Goal: Task Accomplishment & Management: Complete application form

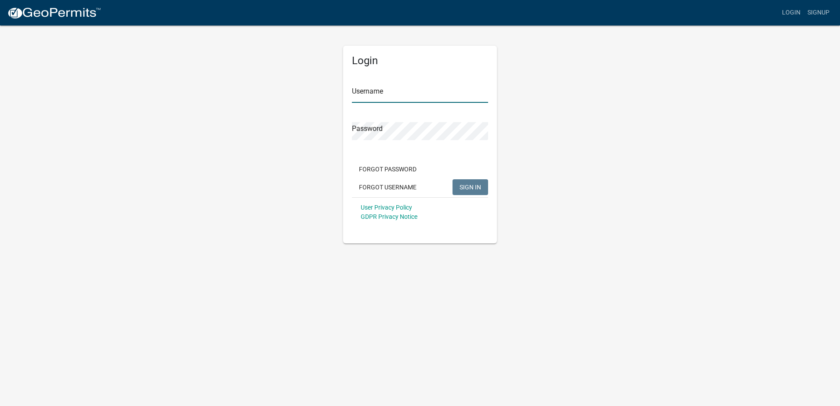
type input "[EMAIL_ADDRESS][DOMAIN_NAME]"
click at [461, 184] on span "SIGN IN" at bounding box center [470, 186] width 22 height 7
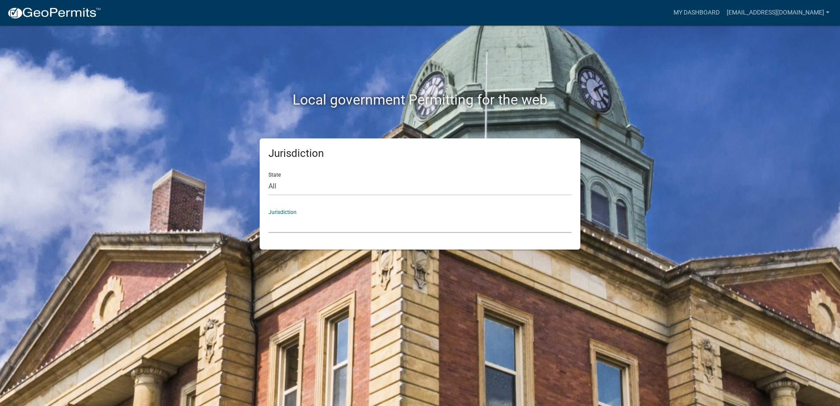
click at [319, 220] on select "[GEOGRAPHIC_DATA], [US_STATE] [GEOGRAPHIC_DATA], [US_STATE][PERSON_NAME][GEOGRA…" at bounding box center [419, 224] width 303 height 18
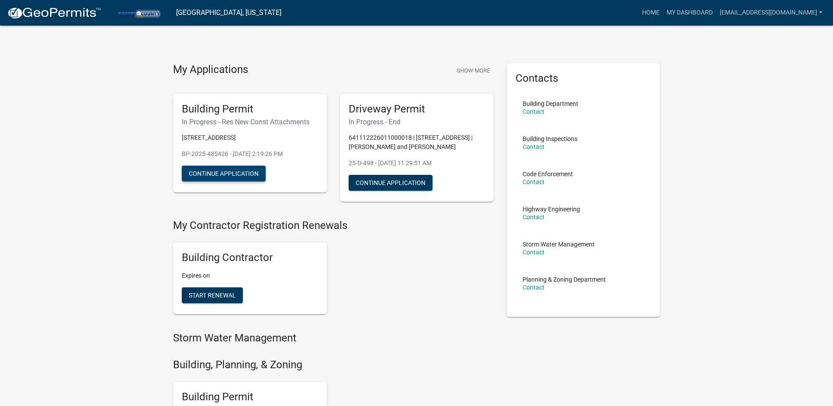
click at [217, 171] on button "Continue Application" at bounding box center [224, 174] width 84 height 16
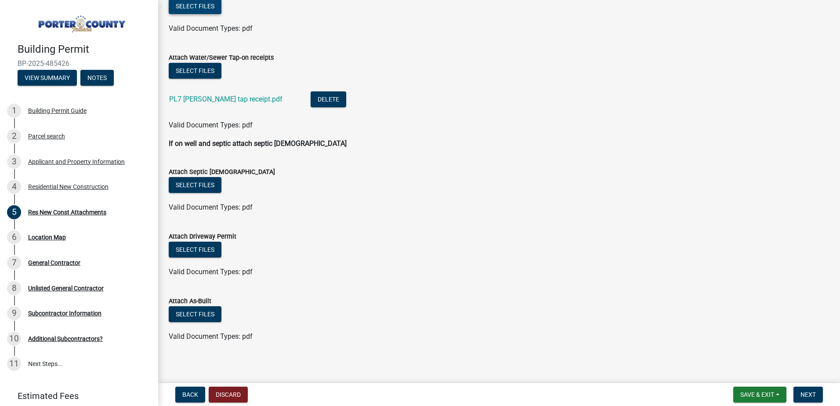
scroll to position [334, 0]
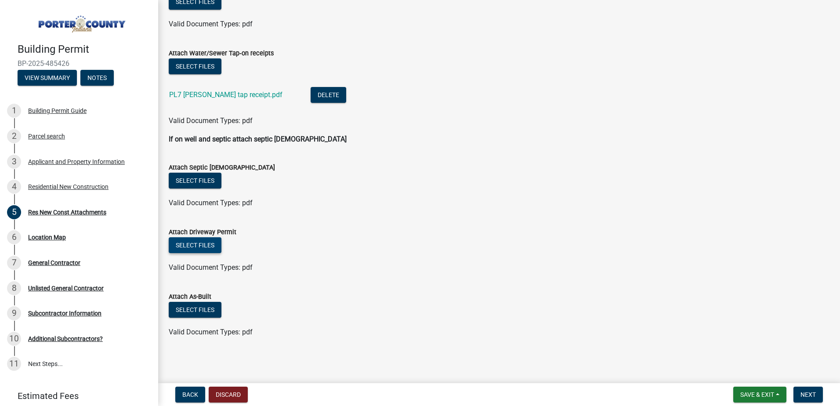
click at [212, 251] on button "Select files" at bounding box center [195, 245] width 53 height 16
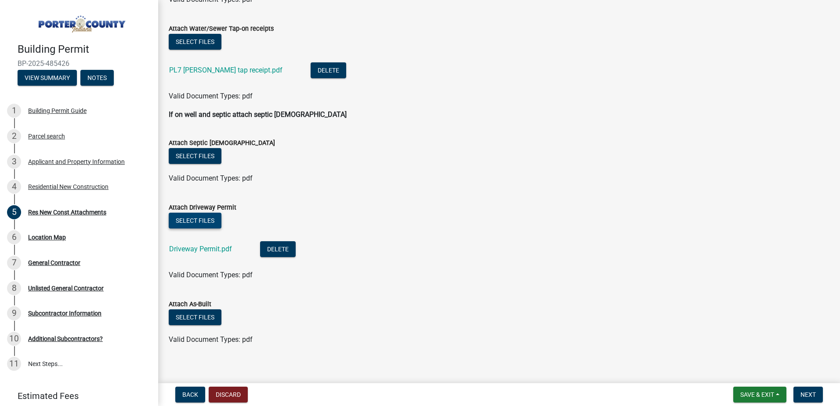
scroll to position [366, 0]
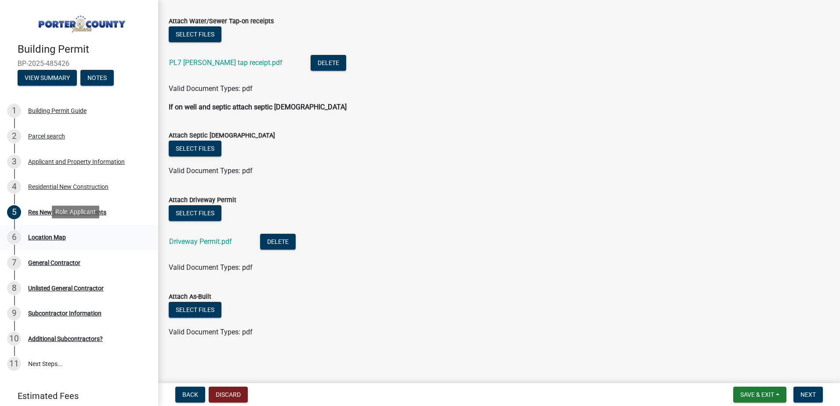
click at [45, 238] on div "Location Map" at bounding box center [47, 237] width 38 height 6
click at [805, 392] on span "Next" at bounding box center [807, 394] width 15 height 7
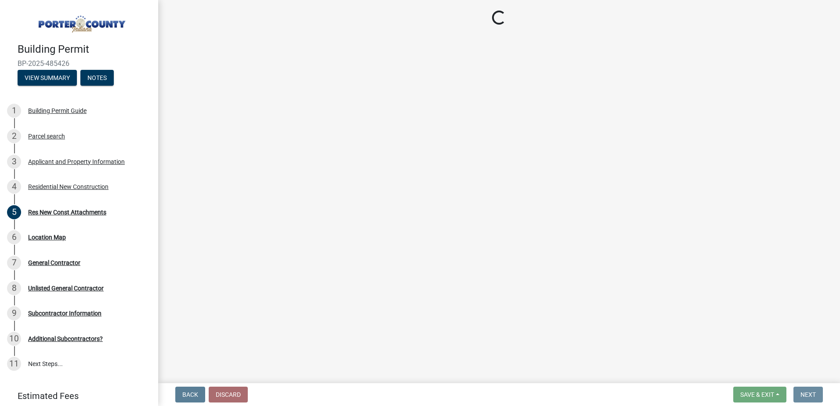
scroll to position [0, 0]
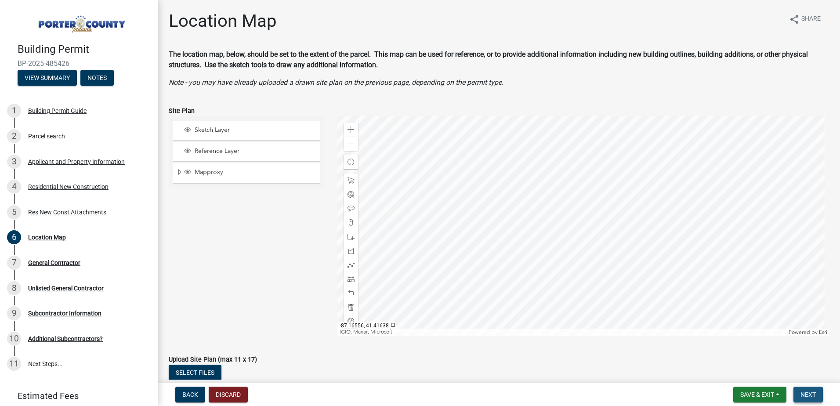
click at [805, 401] on button "Next" at bounding box center [807, 394] width 29 height 16
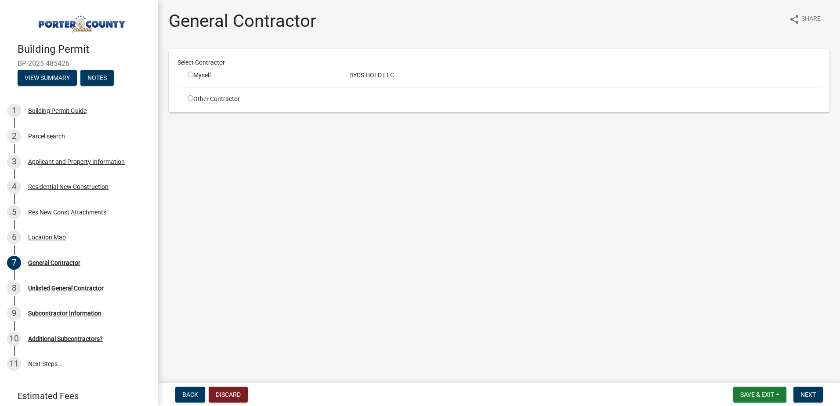
click at [190, 75] on input "radio" at bounding box center [191, 75] width 6 height 6
radio input "true"
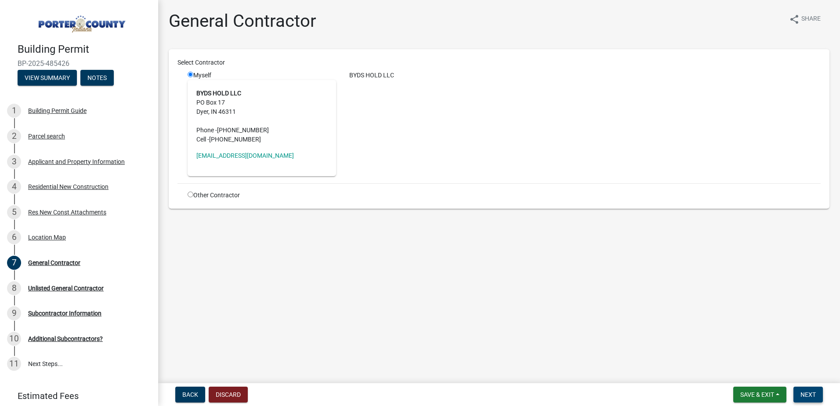
click at [809, 399] on button "Next" at bounding box center [807, 394] width 29 height 16
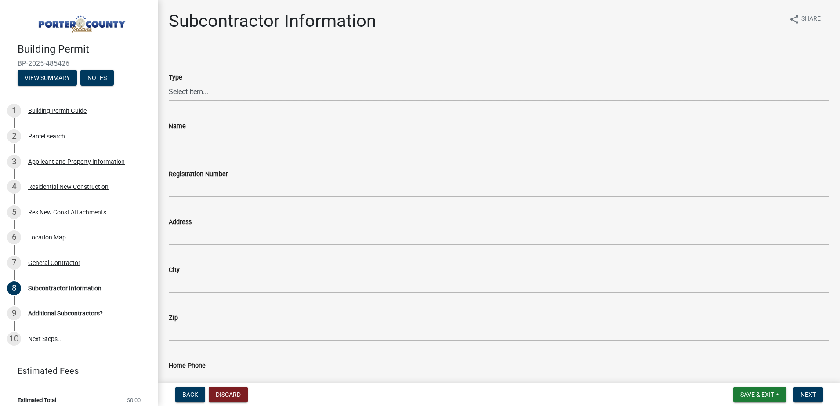
click at [184, 92] on select "Select Item... Concrete Plumbing Electrical HVAC Framing Roofing Insulation Lan…" at bounding box center [499, 92] width 660 height 18
click at [169, 83] on select "Select Item... Concrete Plumbing Electrical HVAC Framing Roofing Insulation Lan…" at bounding box center [499, 92] width 660 height 18
select select "cd97cfe4-1a4e-44da-bf01-15313709366c"
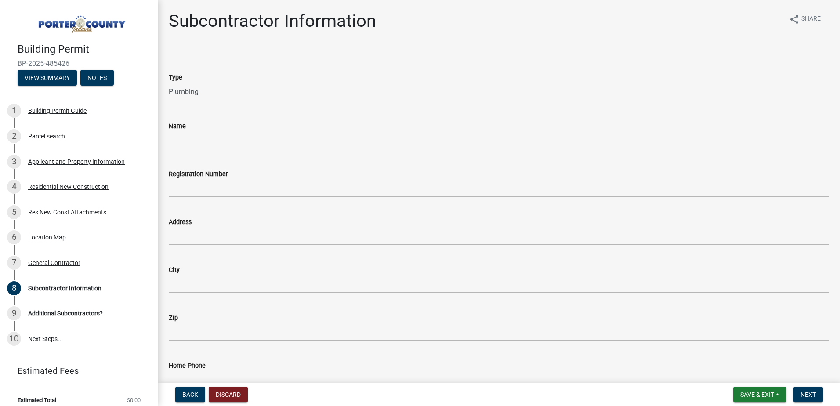
click at [184, 146] on input "Name" at bounding box center [499, 140] width 660 height 18
type input "A.T. Plumbing"
click at [227, 143] on input "A.T. Plumbing" at bounding box center [499, 140] width 660 height 18
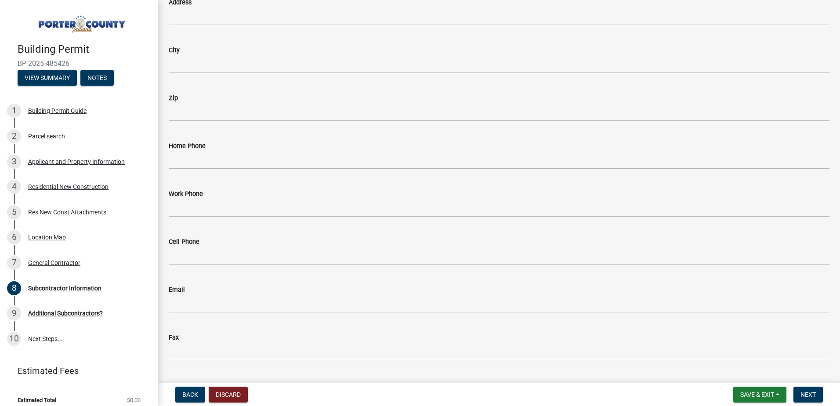
scroll to position [242, 0]
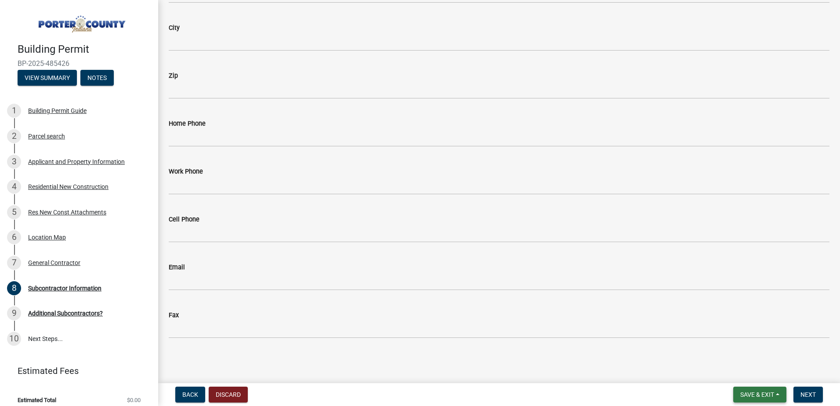
click at [756, 397] on span "Save & Exit" at bounding box center [757, 394] width 34 height 7
click at [742, 344] on button "Save" at bounding box center [751, 350] width 70 height 21
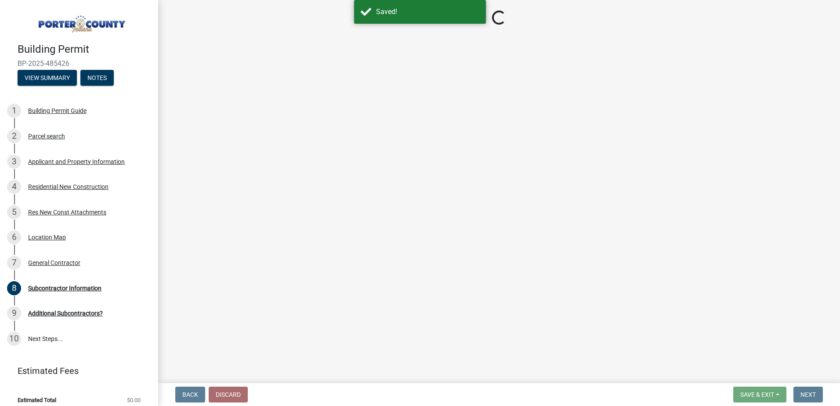
select select "cd97cfe4-1a4e-44da-bf01-15313709366c"
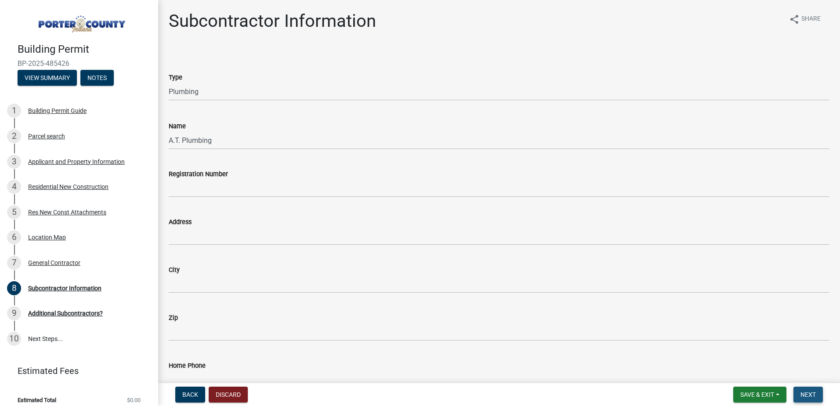
click at [801, 391] on span "Next" at bounding box center [807, 394] width 15 height 7
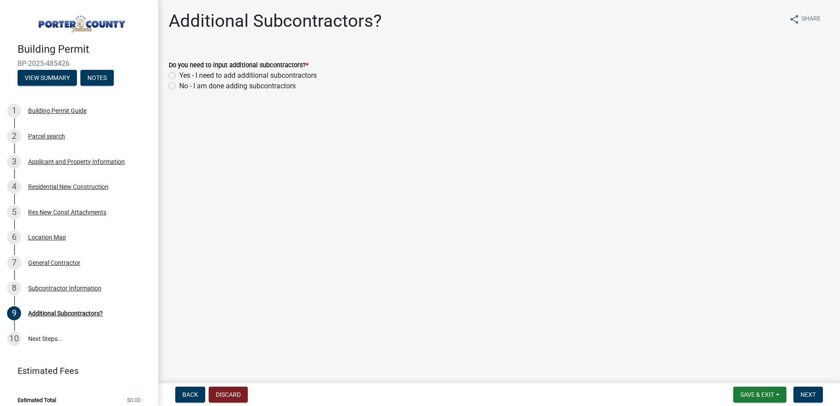
click at [179, 76] on label "Yes - I need to add additional subcontractors" at bounding box center [247, 75] width 137 height 11
click at [179, 76] on input "Yes - I need to add additional subcontractors" at bounding box center [182, 73] width 6 height 6
radio input "true"
drag, startPoint x: 803, startPoint y: 388, endPoint x: 801, endPoint y: 383, distance: 5.1
click at [803, 388] on button "Next" at bounding box center [807, 394] width 29 height 16
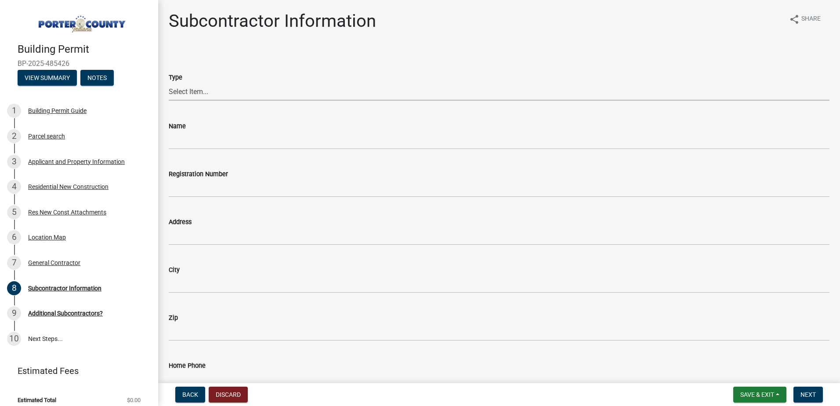
click at [202, 91] on select "Select Item... Concrete Plumbing Electrical HVAC Framing Roofing Insulation Lan…" at bounding box center [499, 92] width 660 height 18
click at [169, 83] on select "Select Item... Concrete Plumbing Electrical HVAC Framing Roofing Insulation Lan…" at bounding box center [499, 92] width 660 height 18
select select "aec83d08-724c-497f-a966-c5001b2a94b2"
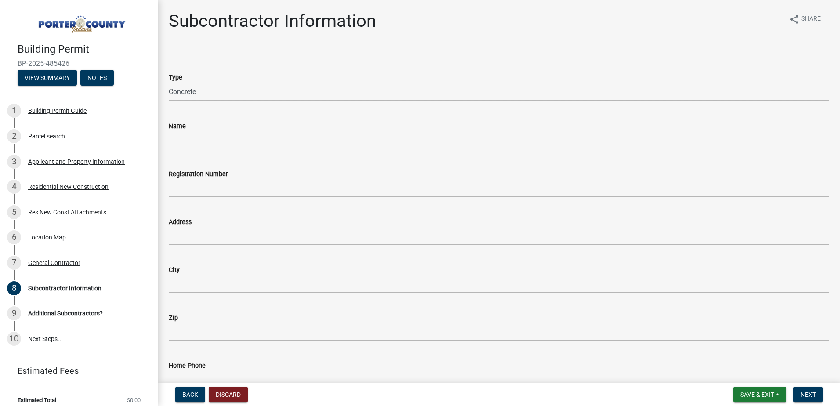
click at [193, 146] on input "Name" at bounding box center [499, 140] width 660 height 18
type input "Custom Concrete Inc"
click at [742, 397] on span "Save & Exit" at bounding box center [757, 394] width 34 height 7
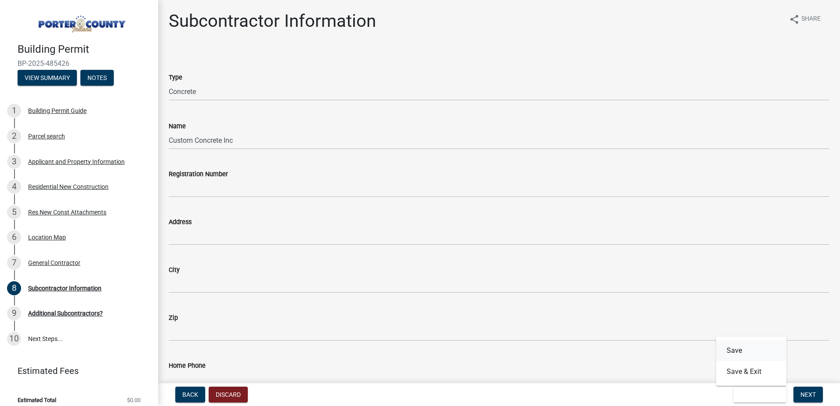
click at [732, 355] on button "Save" at bounding box center [751, 350] width 70 height 21
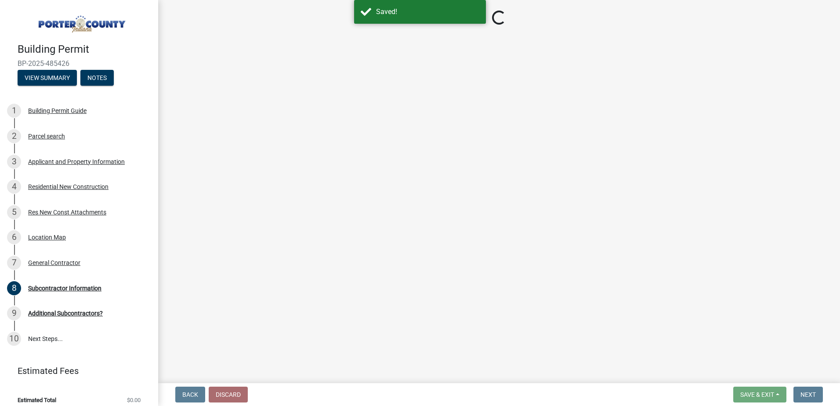
select select "aec83d08-724c-497f-a966-c5001b2a94b2"
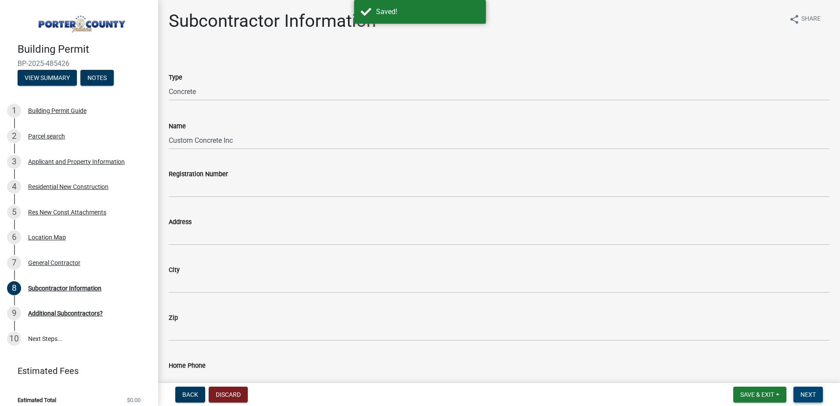
click at [812, 395] on span "Next" at bounding box center [807, 394] width 15 height 7
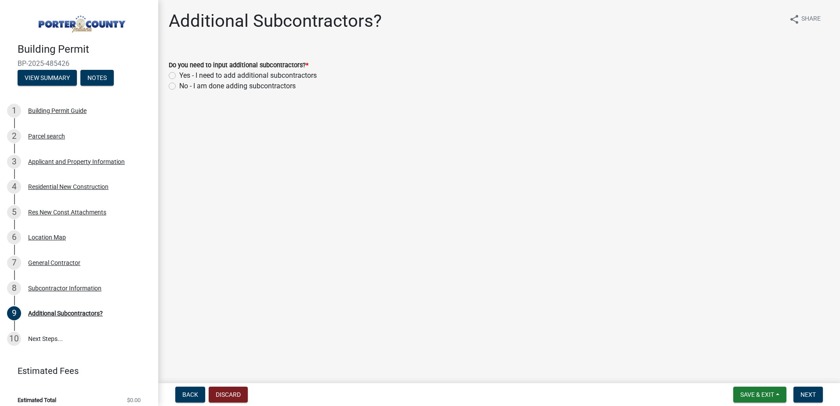
click at [179, 77] on label "Yes - I need to add additional subcontractors" at bounding box center [247, 75] width 137 height 11
click at [179, 76] on input "Yes - I need to add additional subcontractors" at bounding box center [182, 73] width 6 height 6
radio input "true"
click at [802, 395] on span "Next" at bounding box center [807, 394] width 15 height 7
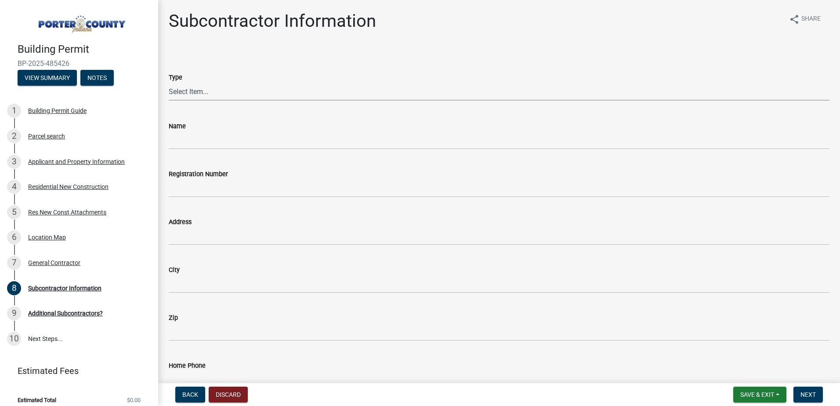
click at [195, 90] on select "Select Item... Concrete Plumbing Electrical HVAC Framing Roofing Insulation Lan…" at bounding box center [499, 92] width 660 height 18
click at [169, 83] on select "Select Item... Concrete Plumbing Electrical HVAC Framing Roofing Insulation Lan…" at bounding box center [499, 92] width 660 height 18
select select "efdc4ab2-fecf-44c9-8db5-461c68afeef8"
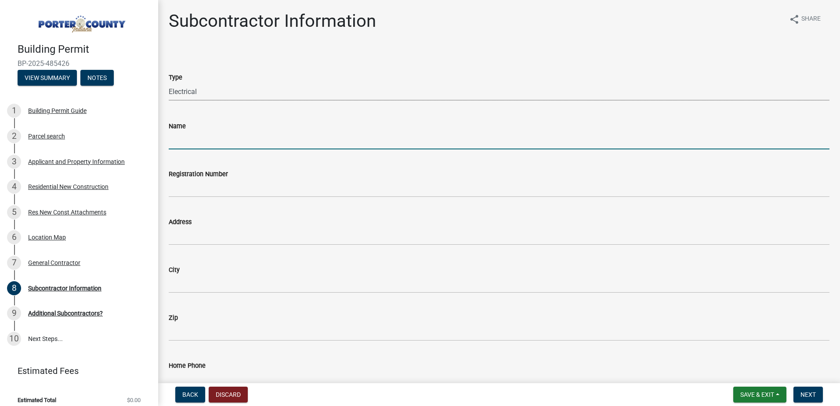
click at [202, 146] on input "Name" at bounding box center [499, 140] width 660 height 18
type input "Hotwire Electric"
click at [746, 394] on span "Save & Exit" at bounding box center [757, 394] width 34 height 7
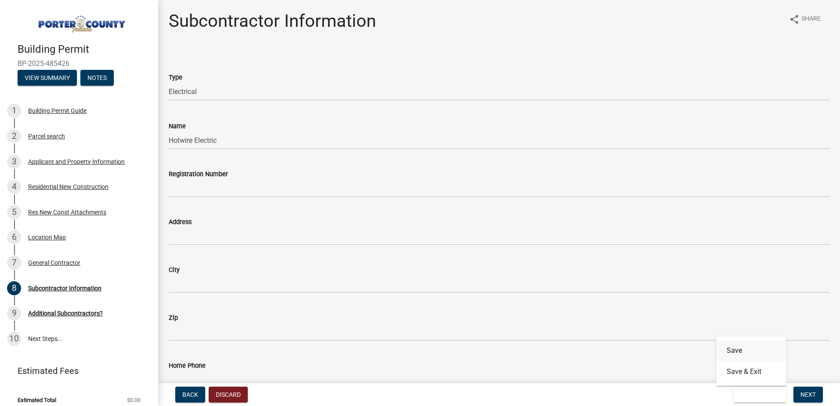
click at [739, 353] on button "Save" at bounding box center [751, 350] width 70 height 21
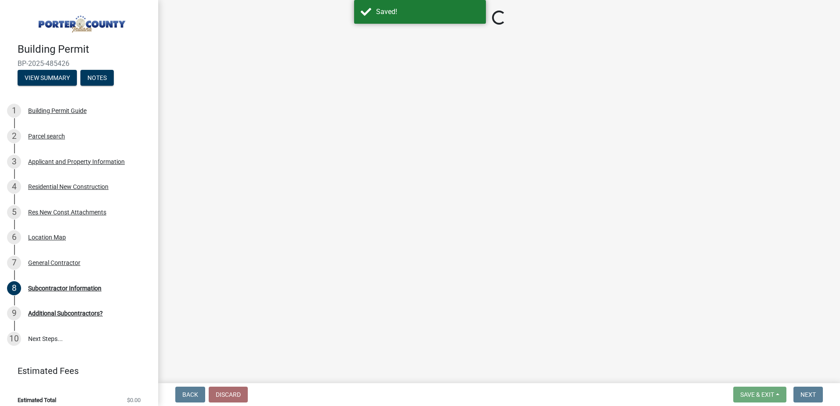
select select "efdc4ab2-fecf-44c9-8db5-461c68afeef8"
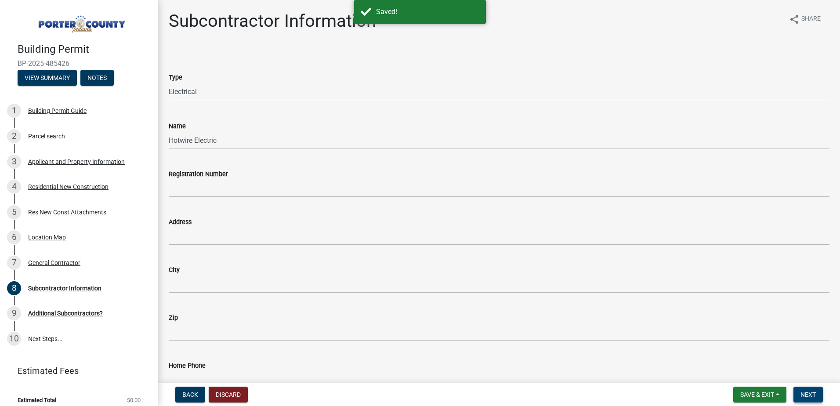
click at [814, 392] on span "Next" at bounding box center [807, 394] width 15 height 7
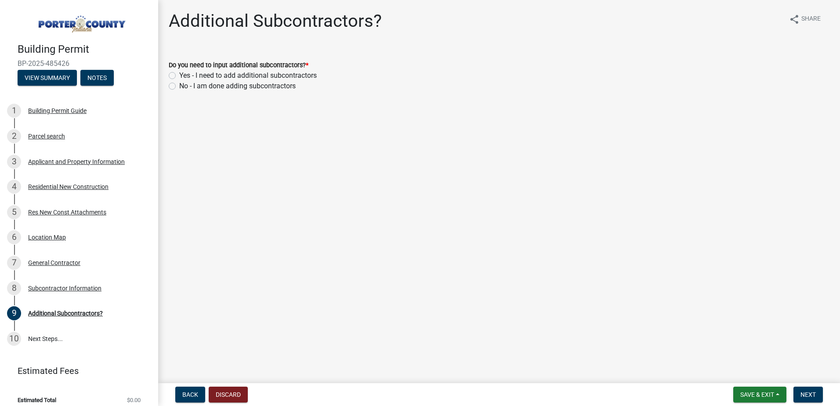
click at [179, 76] on label "Yes - I need to add additional subcontractors" at bounding box center [247, 75] width 137 height 11
click at [179, 76] on input "Yes - I need to add additional subcontractors" at bounding box center [182, 73] width 6 height 6
radio input "true"
click at [816, 398] on button "Next" at bounding box center [807, 394] width 29 height 16
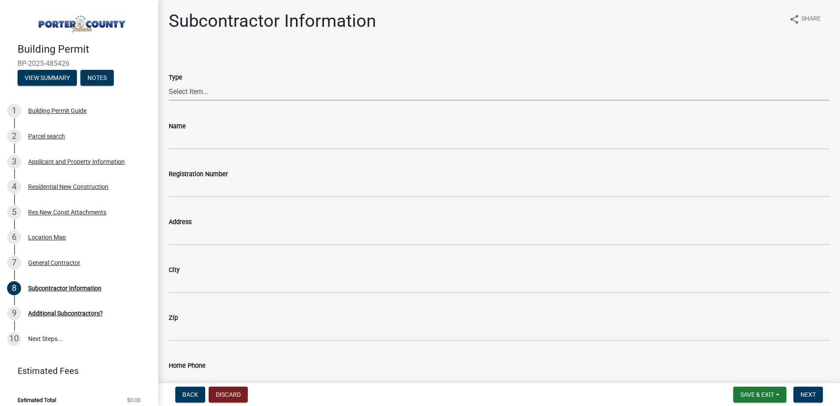
click at [207, 87] on select "Select Item... Concrete Plumbing Electrical HVAC Framing Roofing Insulation Lan…" at bounding box center [499, 92] width 660 height 18
click at [169, 83] on select "Select Item... Concrete Plumbing Electrical HVAC Framing Roofing Insulation Lan…" at bounding box center [499, 92] width 660 height 18
select select "9452e092-c50d-45bd-97f1-cd63c2c340af"
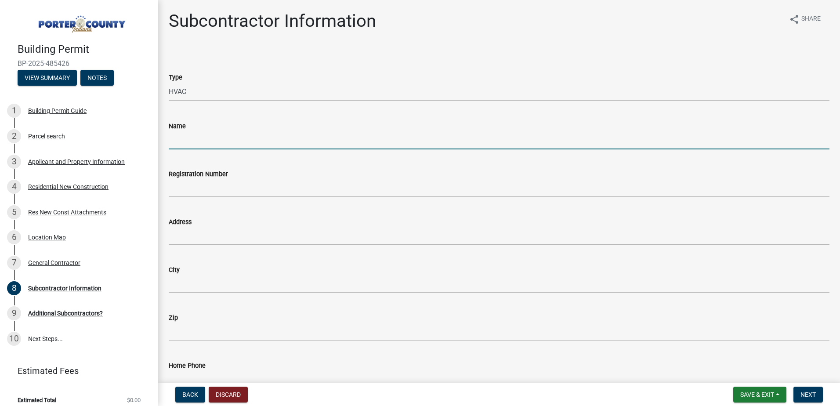
click at [198, 136] on input "Name" at bounding box center [499, 140] width 660 height 18
type input "[PERSON_NAME] HVAC"
click at [757, 393] on span "Save & Exit" at bounding box center [757, 394] width 34 height 7
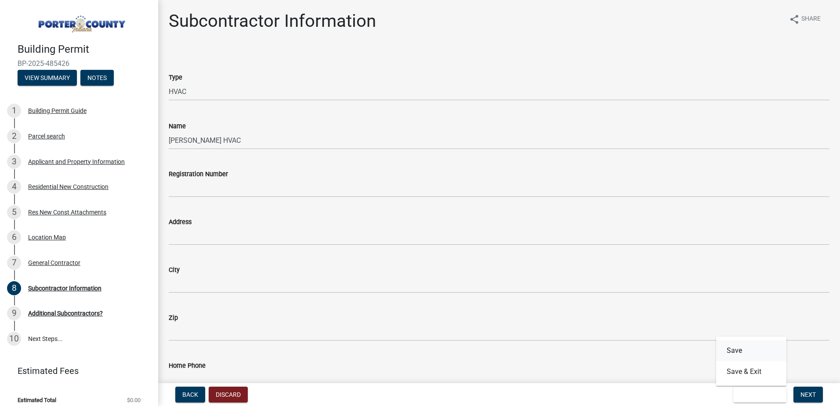
click at [743, 351] on button "Save" at bounding box center [751, 350] width 70 height 21
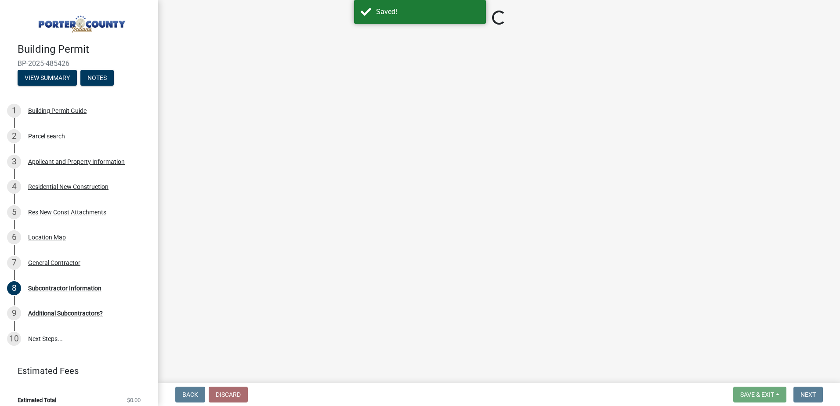
select select "9452e092-c50d-45bd-97f1-cd63c2c340af"
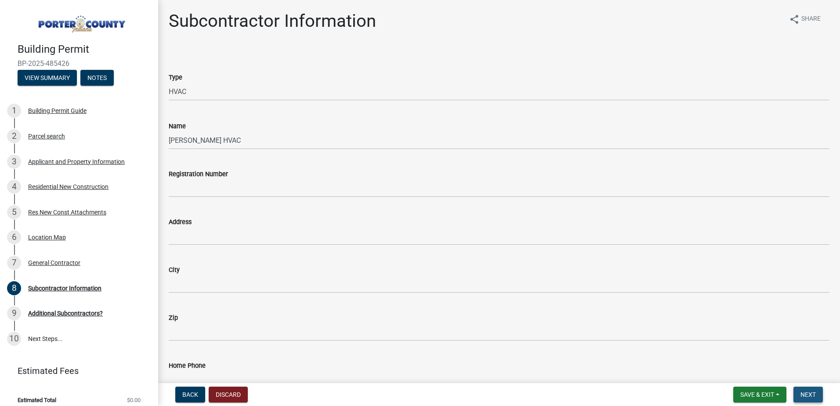
click at [818, 393] on button "Next" at bounding box center [807, 394] width 29 height 16
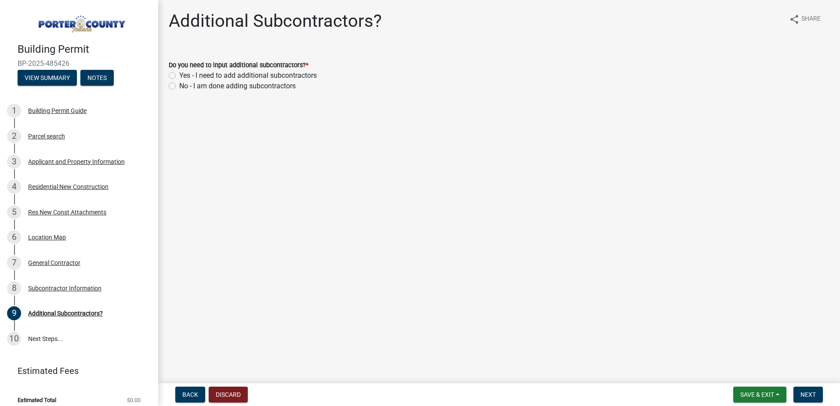
click at [179, 75] on label "Yes - I need to add additional subcontractors" at bounding box center [247, 75] width 137 height 11
click at [179, 75] on input "Yes - I need to add additional subcontractors" at bounding box center [182, 73] width 6 height 6
radio input "true"
click at [797, 393] on button "Next" at bounding box center [807, 394] width 29 height 16
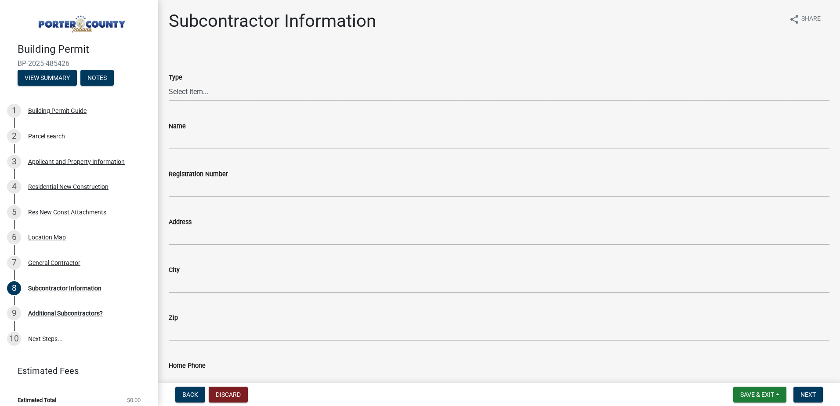
click at [192, 95] on select "Select Item... Concrete Plumbing Electrical HVAC Framing Roofing Insulation Lan…" at bounding box center [499, 92] width 660 height 18
click at [169, 83] on select "Select Item... Concrete Plumbing Electrical HVAC Framing Roofing Insulation Lan…" at bounding box center [499, 92] width 660 height 18
select select "e24670f1-0fc3-4dee-82ca-1a1373b3817c"
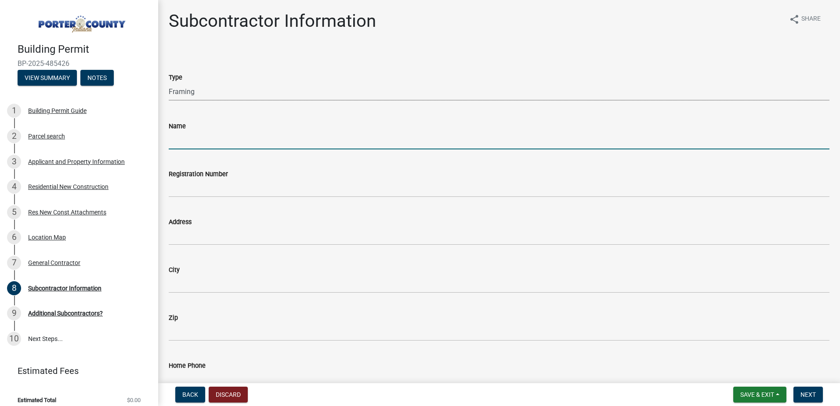
click at [188, 140] on input "Name" at bounding box center [499, 140] width 660 height 18
type input "Dingle Bay Construction"
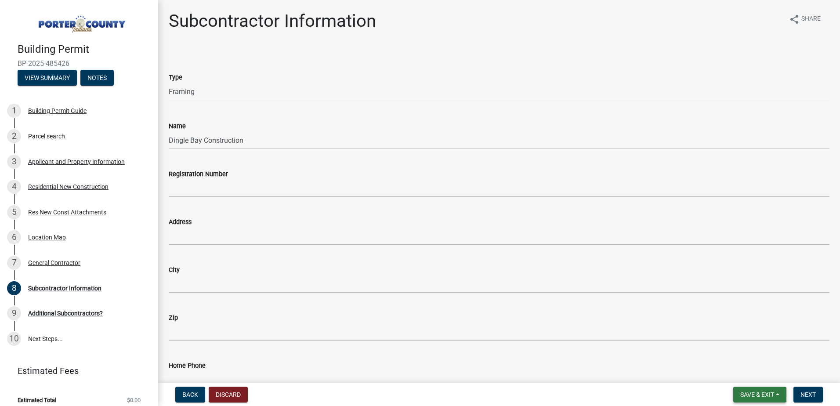
click at [770, 393] on span "Save & Exit" at bounding box center [757, 394] width 34 height 7
click at [725, 349] on button "Save" at bounding box center [751, 350] width 70 height 21
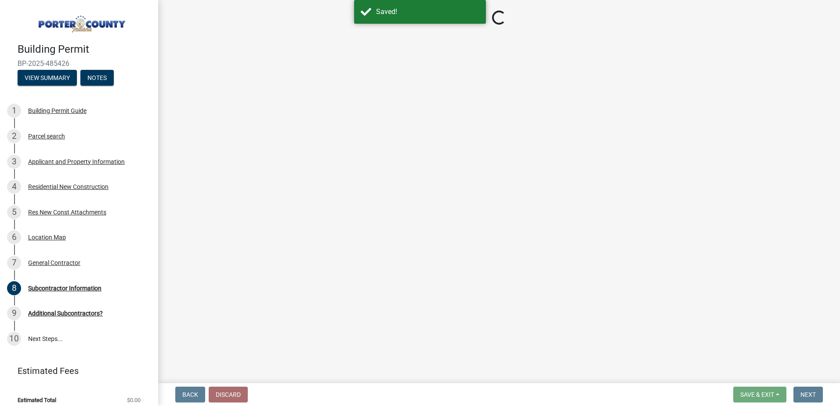
select select "e24670f1-0fc3-4dee-82ca-1a1373b3817c"
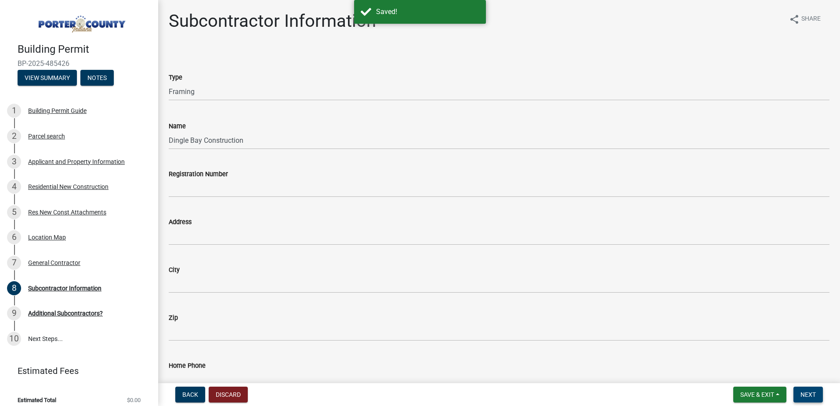
click at [803, 394] on span "Next" at bounding box center [807, 394] width 15 height 7
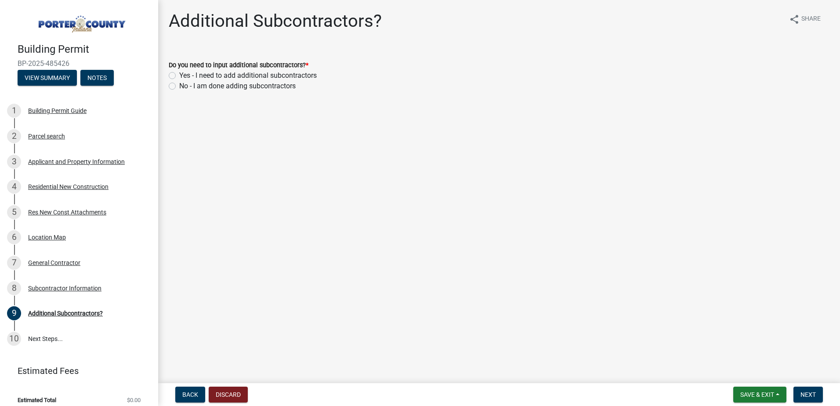
click at [179, 76] on label "Yes - I need to add additional subcontractors" at bounding box center [247, 75] width 137 height 11
click at [179, 76] on input "Yes - I need to add additional subcontractors" at bounding box center [182, 73] width 6 height 6
radio input "true"
click at [803, 396] on span "Next" at bounding box center [807, 394] width 15 height 7
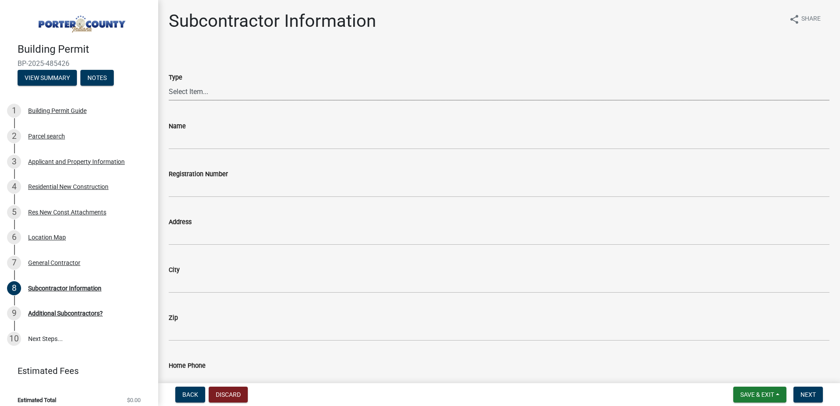
click at [194, 95] on select "Select Item... Concrete Plumbing Electrical HVAC Framing Roofing Insulation Lan…" at bounding box center [499, 92] width 660 height 18
click at [169, 83] on select "Select Item... Concrete Plumbing Electrical HVAC Framing Roofing Insulation Lan…" at bounding box center [499, 92] width 660 height 18
select select "a4a56f35-b615-4329-8274-554788cbedde"
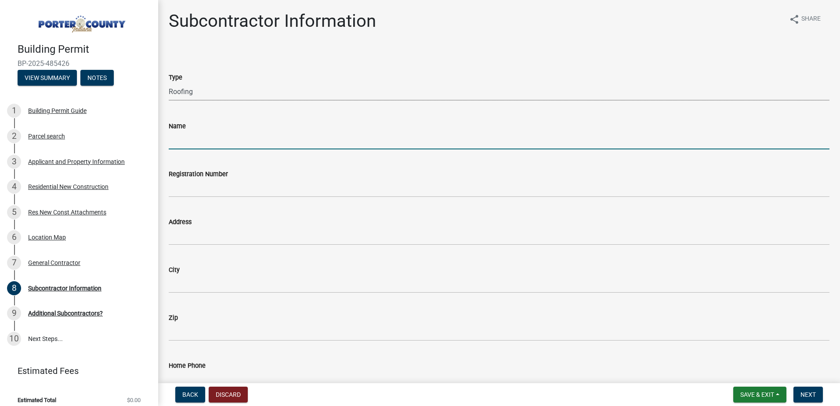
click at [226, 143] on input "Name" at bounding box center [499, 140] width 660 height 18
type input "[PERSON_NAME] Roofing"
click at [749, 398] on span "Save & Exit" at bounding box center [757, 394] width 34 height 7
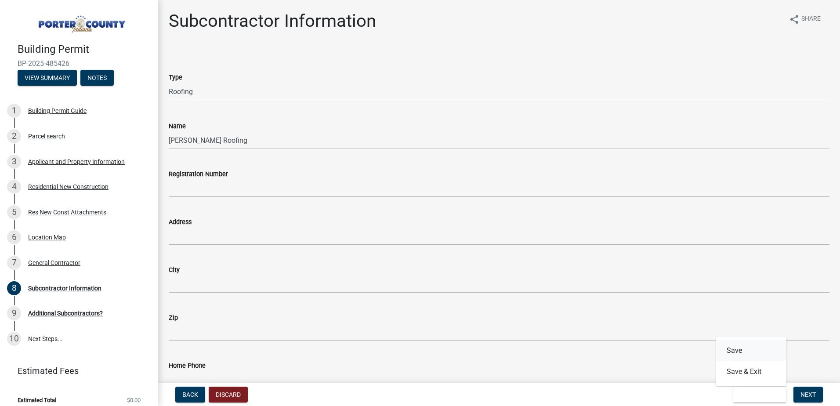
click at [731, 350] on button "Save" at bounding box center [751, 350] width 70 height 21
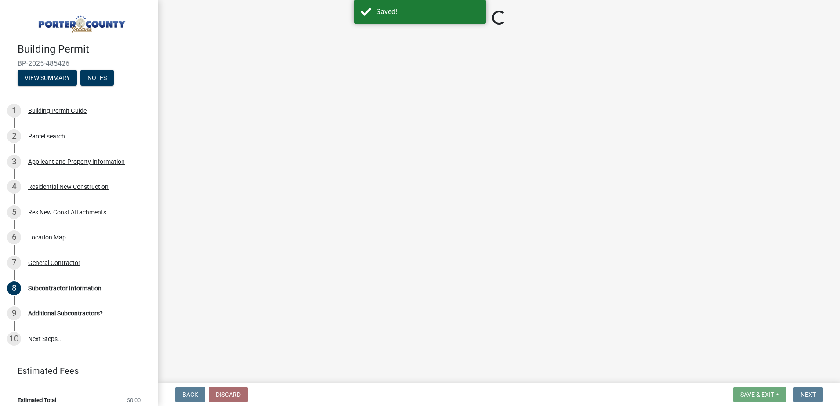
select select "a4a56f35-b615-4329-8274-554788cbedde"
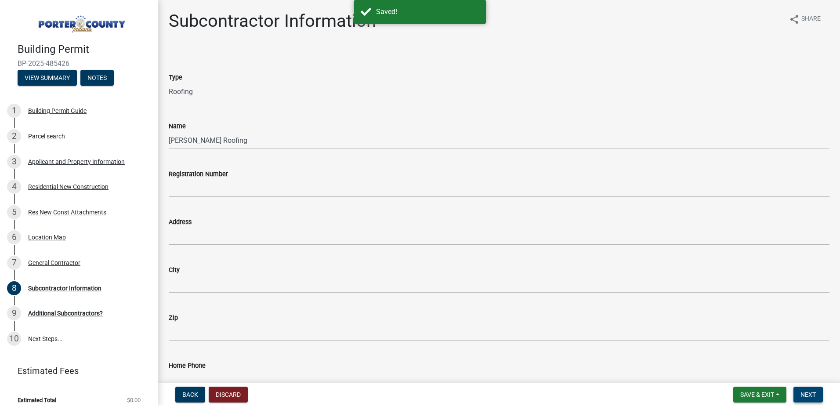
click at [799, 395] on button "Next" at bounding box center [807, 394] width 29 height 16
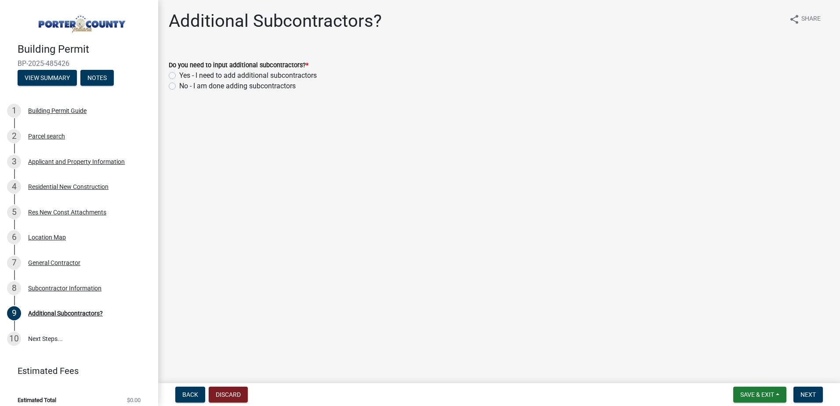
click at [179, 76] on label "Yes - I need to add additional subcontractors" at bounding box center [247, 75] width 137 height 11
click at [179, 76] on input "Yes - I need to add additional subcontractors" at bounding box center [182, 73] width 6 height 6
radio input "true"
click at [803, 389] on button "Next" at bounding box center [807, 394] width 29 height 16
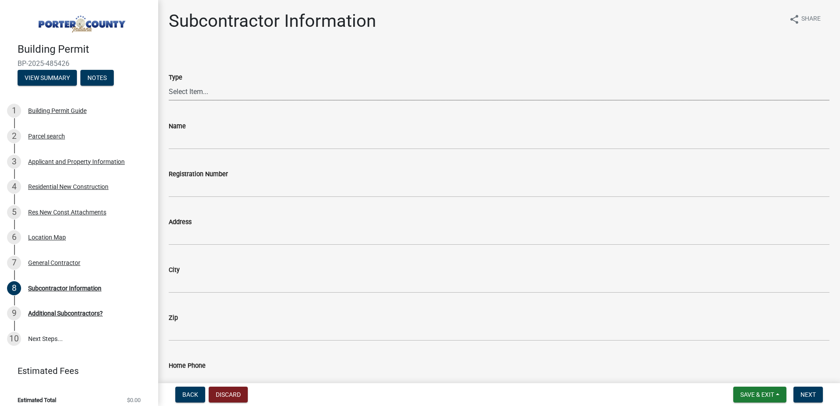
click at [181, 92] on select "Select Item... Concrete Plumbing Electrical HVAC Framing Roofing Insulation Lan…" at bounding box center [499, 92] width 660 height 18
click at [169, 83] on select "Select Item... Concrete Plumbing Electrical HVAC Framing Roofing Insulation Lan…" at bounding box center [499, 92] width 660 height 18
select select "fd65c87e-b11a-4bc2-bc05-e0c8c417ed1b"
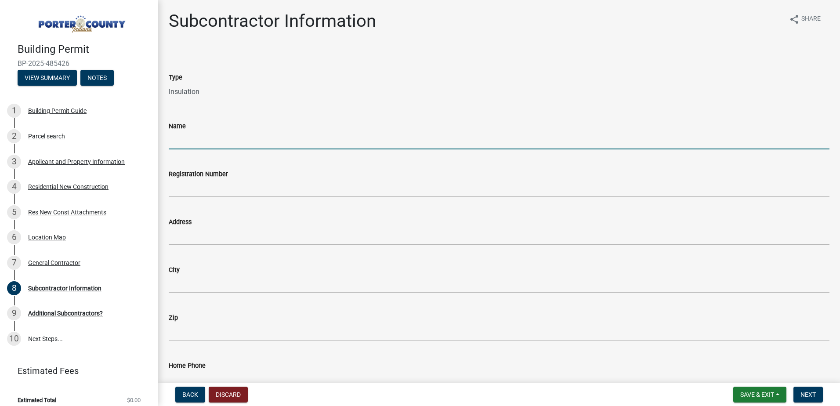
click at [215, 140] on input "Name" at bounding box center [499, 140] width 660 height 18
type input "Midwest Insulation"
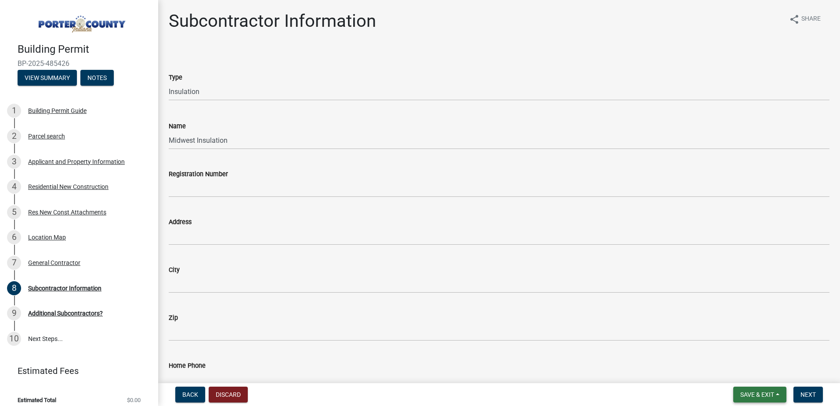
click at [763, 394] on span "Save & Exit" at bounding box center [757, 394] width 34 height 7
click at [733, 348] on button "Save" at bounding box center [751, 350] width 70 height 21
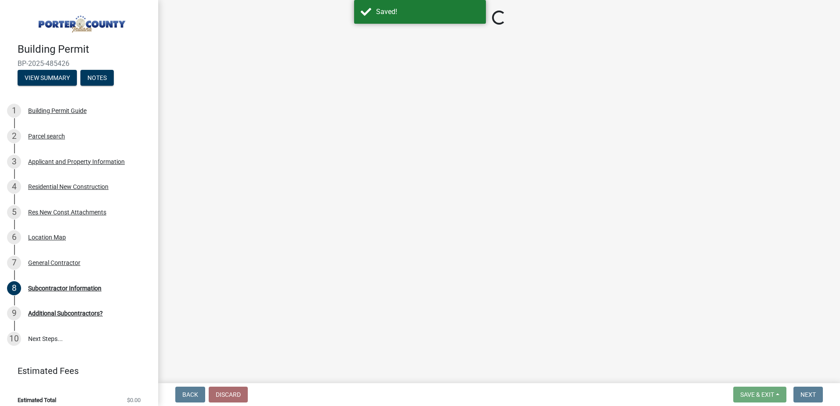
select select "fd65c87e-b11a-4bc2-bc05-e0c8c417ed1b"
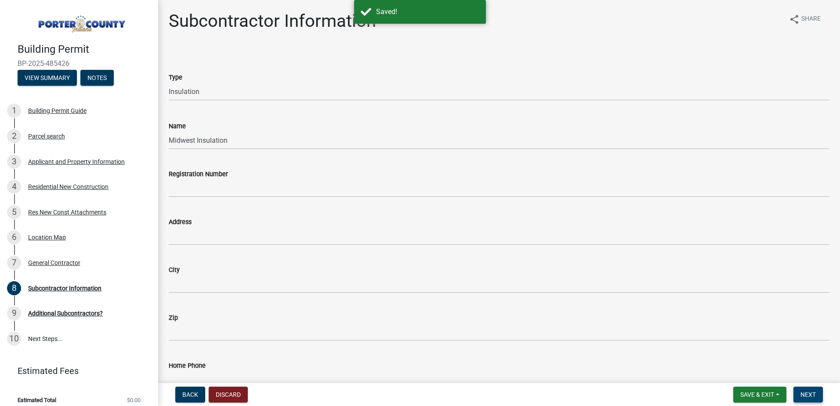
click at [803, 390] on button "Next" at bounding box center [807, 394] width 29 height 16
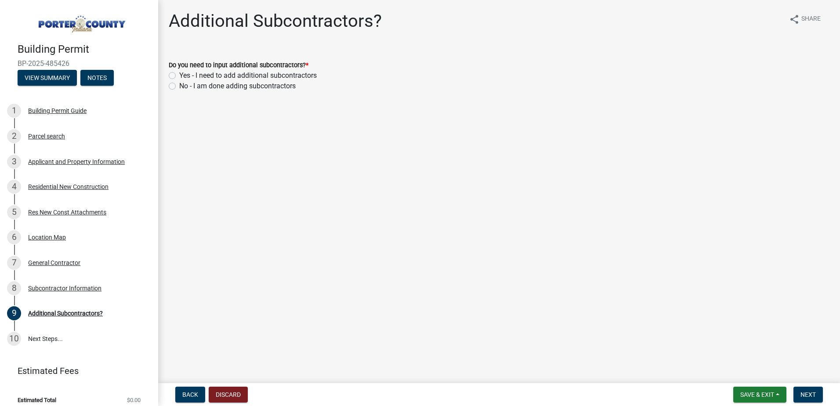
click at [179, 73] on label "Yes - I need to add additional subcontractors" at bounding box center [247, 75] width 137 height 11
click at [179, 73] on input "Yes - I need to add additional subcontractors" at bounding box center [182, 73] width 6 height 6
radio input "true"
click at [814, 393] on span "Next" at bounding box center [807, 394] width 15 height 7
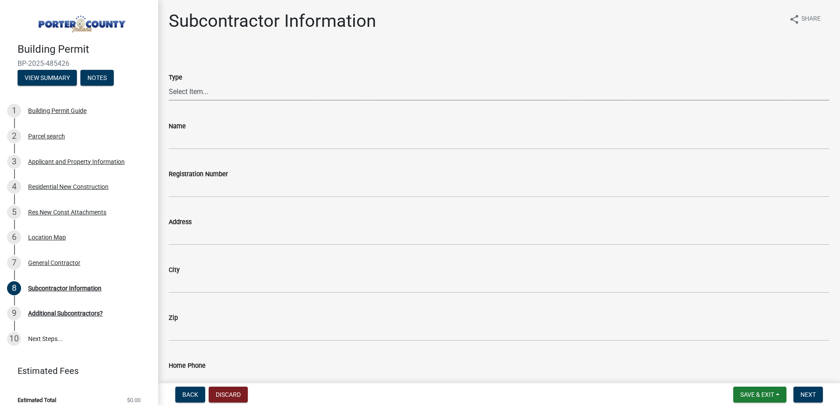
click at [177, 93] on select "Select Item... Concrete Plumbing Electrical HVAC Framing Roofing Insulation Lan…" at bounding box center [499, 92] width 660 height 18
click at [169, 83] on select "Select Item... Concrete Plumbing Electrical HVAC Framing Roofing Insulation Lan…" at bounding box center [499, 92] width 660 height 18
select select "cbf01e98-b2b8-4fbb-97e2-8bd83283709f"
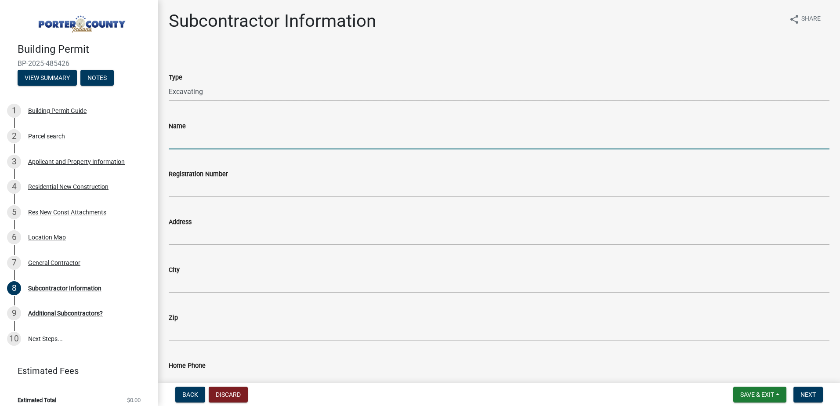
click at [183, 133] on input "Name" at bounding box center [499, 140] width 660 height 18
type input "M-7 Excavating"
click at [772, 397] on span "Save & Exit" at bounding box center [757, 394] width 34 height 7
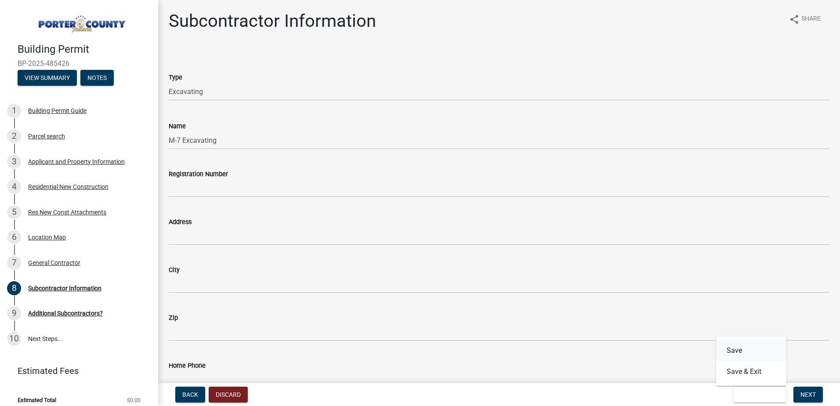
click at [743, 348] on button "Save" at bounding box center [751, 350] width 70 height 21
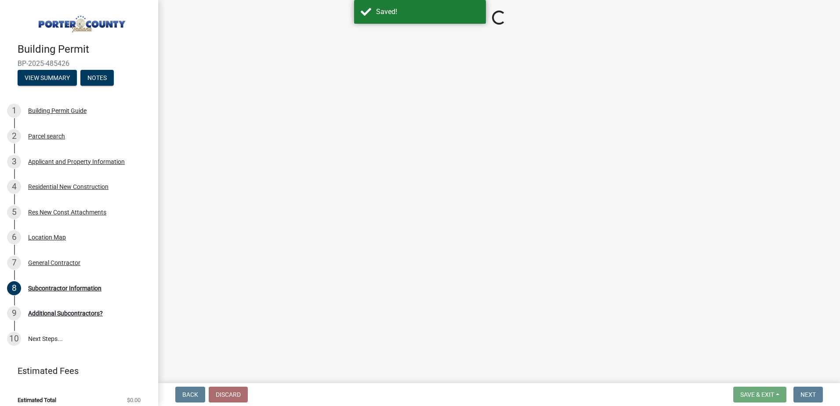
select select "cbf01e98-b2b8-4fbb-97e2-8bd83283709f"
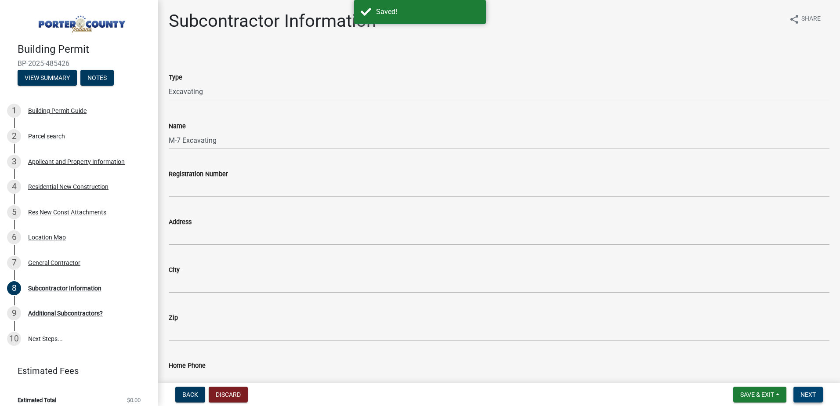
click at [812, 400] on button "Next" at bounding box center [807, 394] width 29 height 16
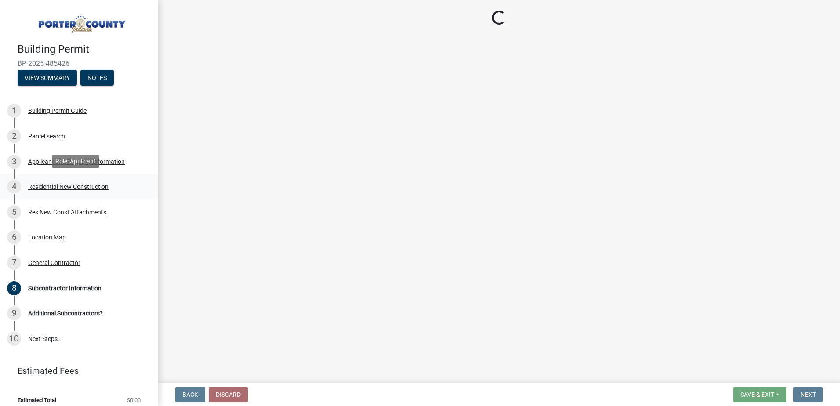
scroll to position [6, 0]
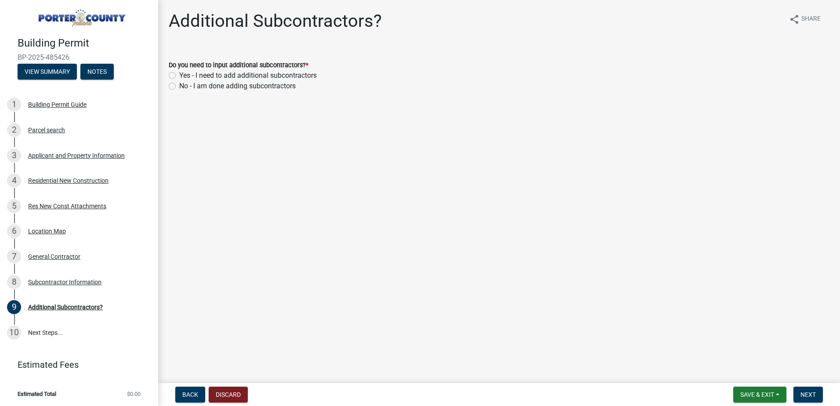
click at [179, 83] on label "No - I am done adding subcontractors" at bounding box center [237, 86] width 116 height 11
click at [179, 83] on input "No - I am done adding subcontractors" at bounding box center [182, 84] width 6 height 6
radio input "true"
click at [814, 393] on span "Next" at bounding box center [807, 394] width 15 height 7
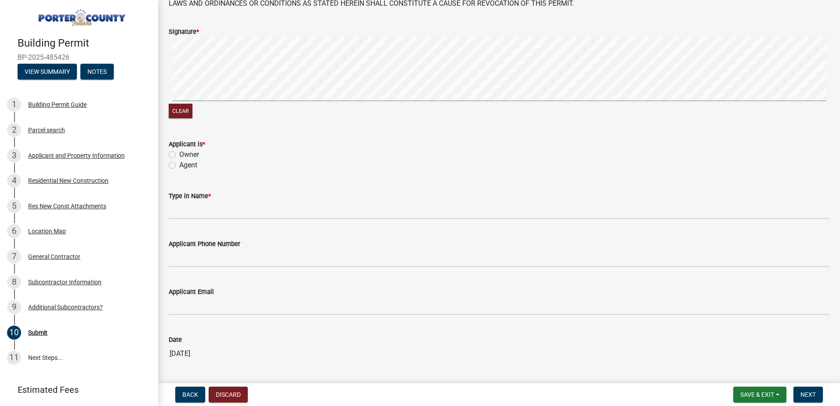
scroll to position [88, 0]
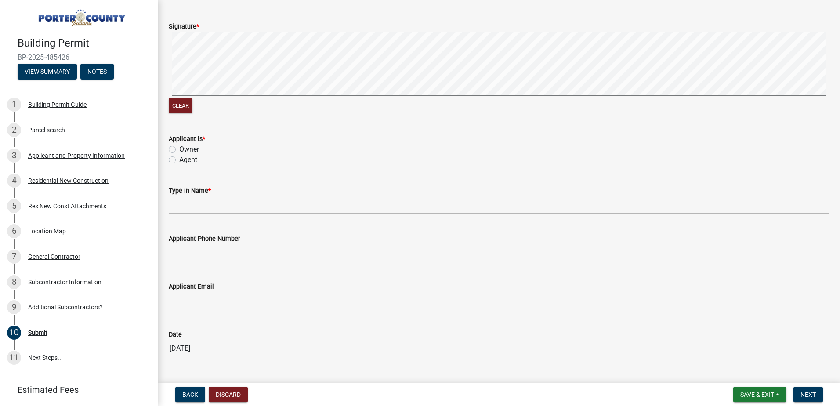
click at [179, 161] on label "Agent" at bounding box center [188, 160] width 18 height 11
click at [179, 160] on input "Agent" at bounding box center [182, 158] width 6 height 6
radio input "true"
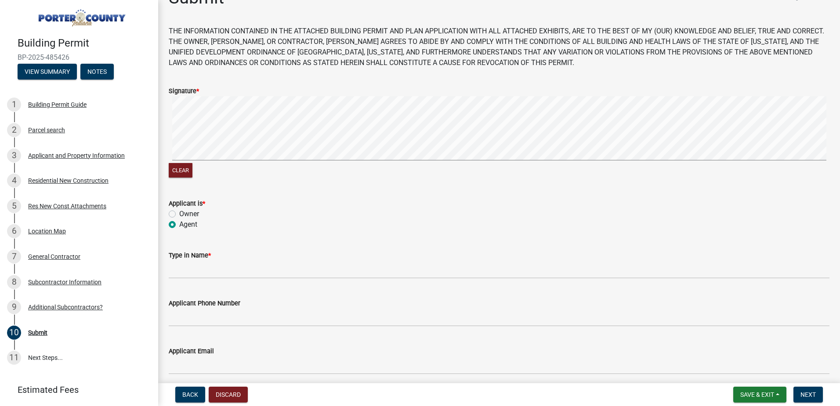
scroll to position [0, 0]
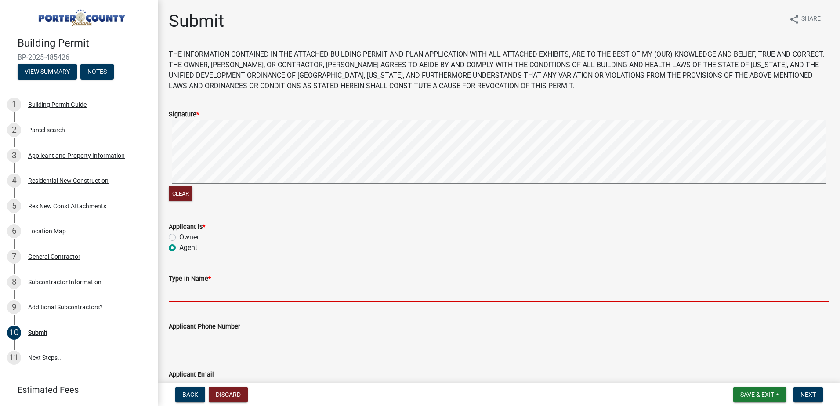
click at [189, 294] on input "Type in Name *" at bounding box center [499, 293] width 660 height 18
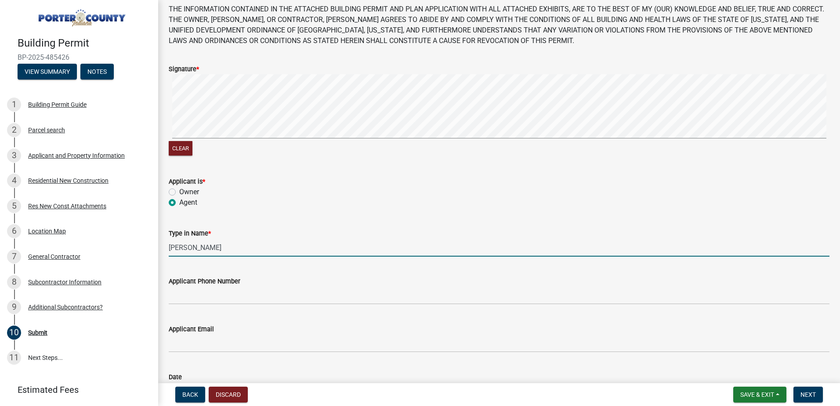
scroll to position [88, 0]
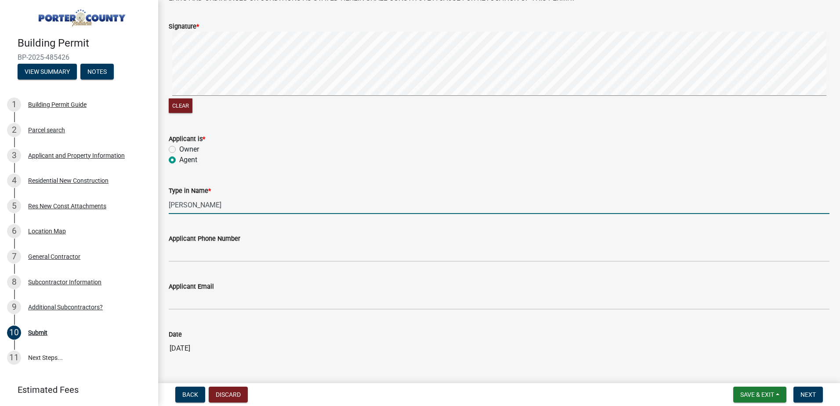
type input "[PERSON_NAME]"
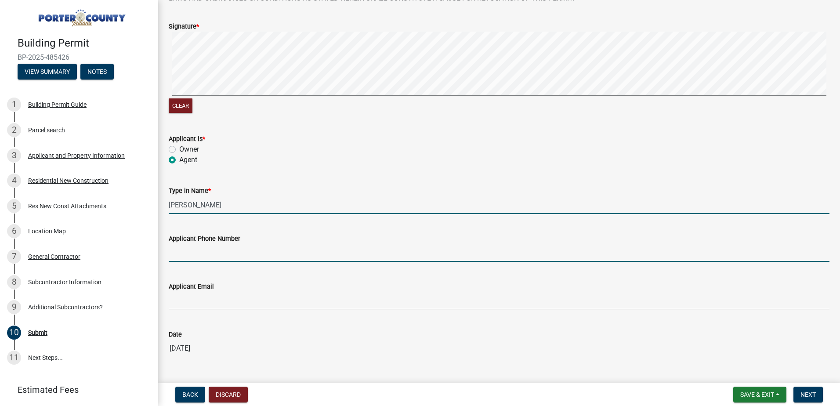
click at [196, 258] on input "Applicant Phone Number" at bounding box center [499, 253] width 660 height 18
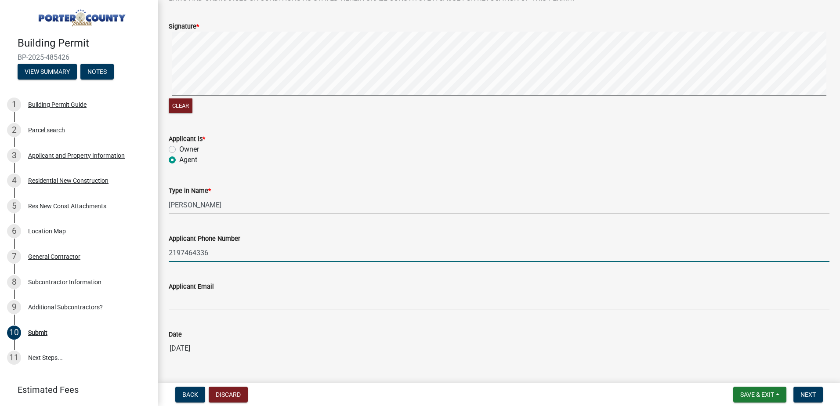
type input "2197464336"
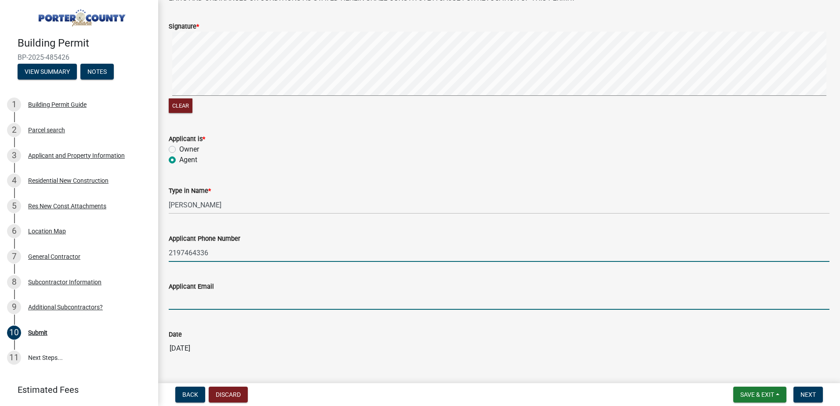
click at [201, 303] on input "Applicant Email" at bounding box center [499, 301] width 660 height 18
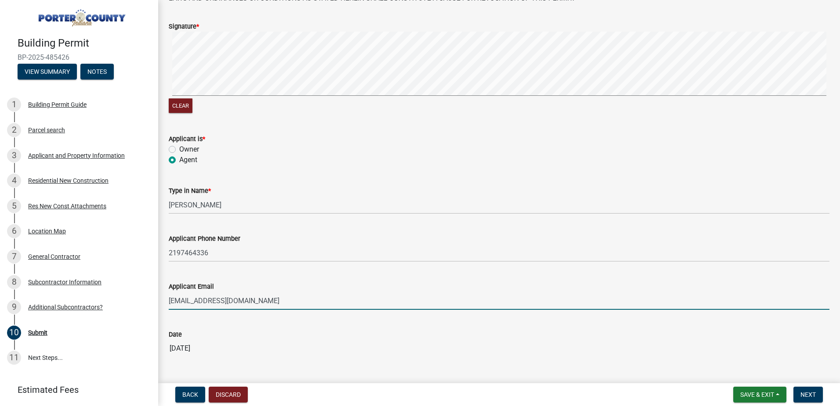
scroll to position [114, 0]
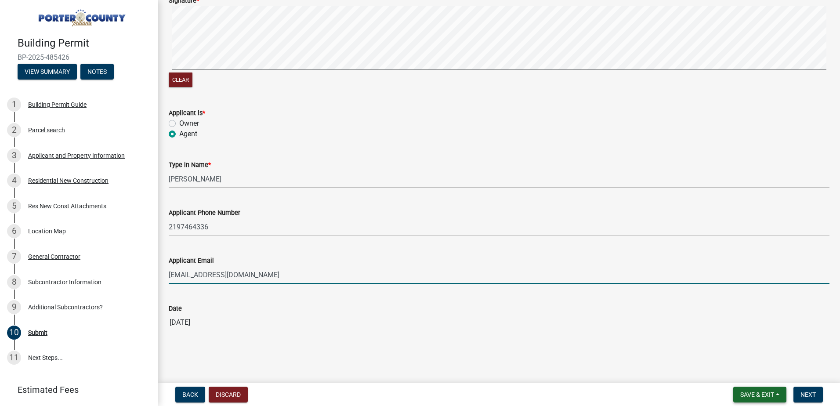
type input "[EMAIL_ADDRESS][DOMAIN_NAME]"
click at [765, 396] on span "Save & Exit" at bounding box center [757, 394] width 34 height 7
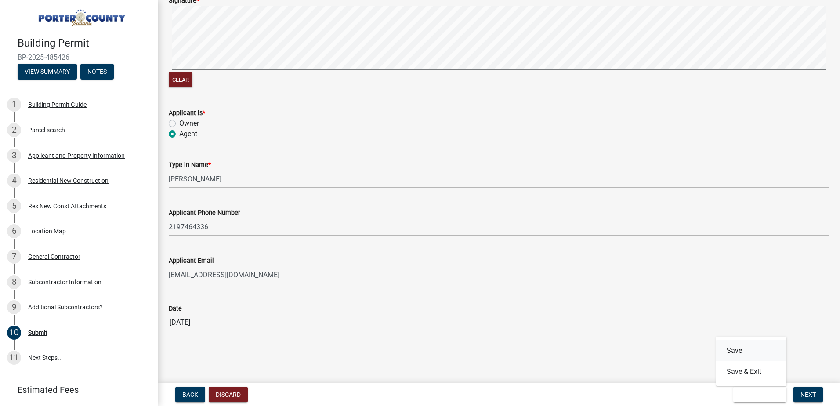
click at [741, 352] on button "Save" at bounding box center [751, 350] width 70 height 21
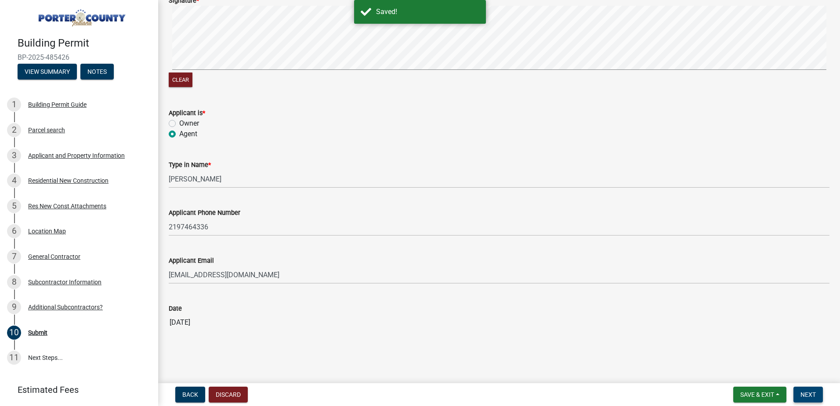
click at [809, 395] on span "Next" at bounding box center [807, 394] width 15 height 7
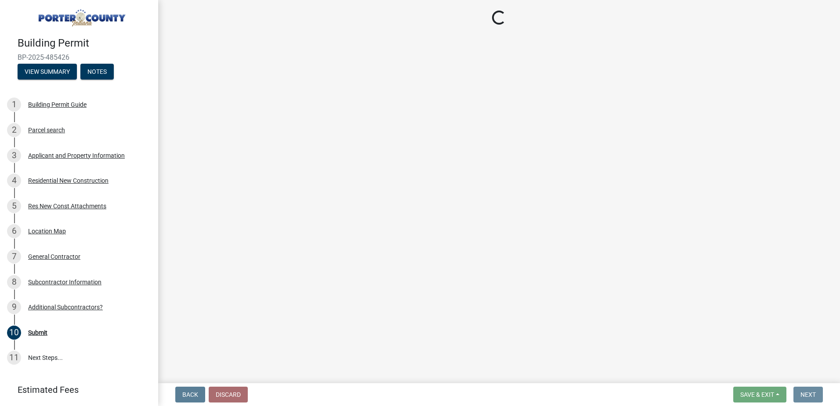
scroll to position [0, 0]
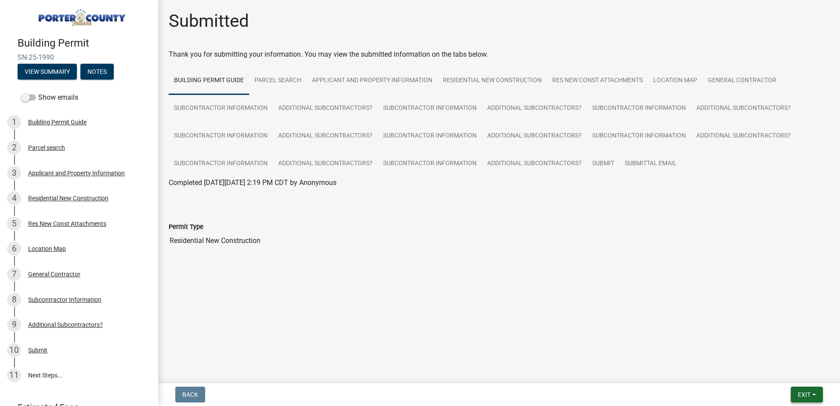
click at [804, 394] on span "Exit" at bounding box center [803, 394] width 13 height 7
click at [794, 373] on button "Save & Exit" at bounding box center [787, 371] width 70 height 21
